Goal: Task Accomplishment & Management: Use online tool/utility

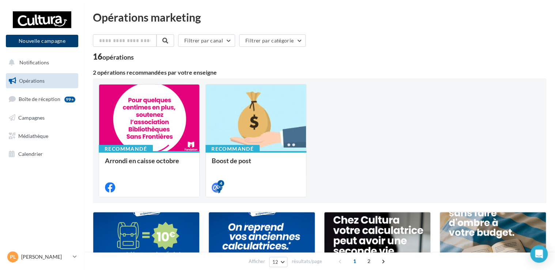
click at [60, 42] on button "Nouvelle campagne" at bounding box center [42, 41] width 72 height 12
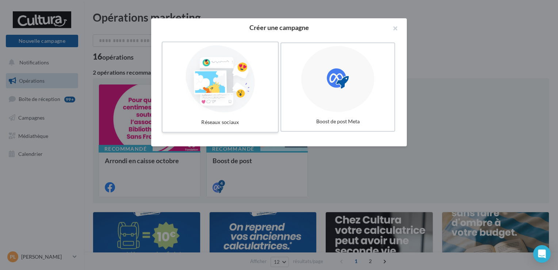
click at [236, 81] on div at bounding box center [221, 78] width 110 height 67
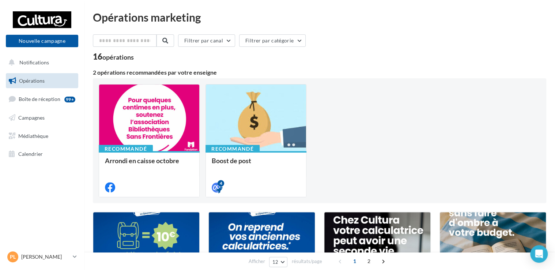
click at [376, 130] on div at bounding box center [277, 124] width 555 height 270
click at [376, 130] on div "Recommandé Arrondi en caisse octobre Recommandé Boost de post Boost de post si …" at bounding box center [320, 140] width 442 height 113
click at [34, 96] on span "Boîte de réception" at bounding box center [40, 99] width 42 height 6
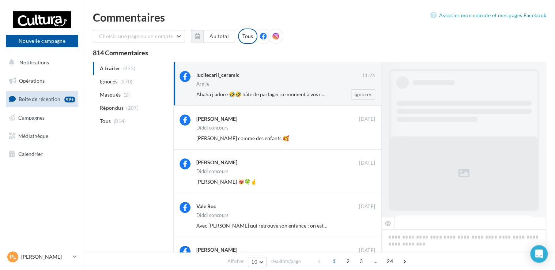
scroll to position [260, 0]
